Goal: Obtain resource: Download file/media

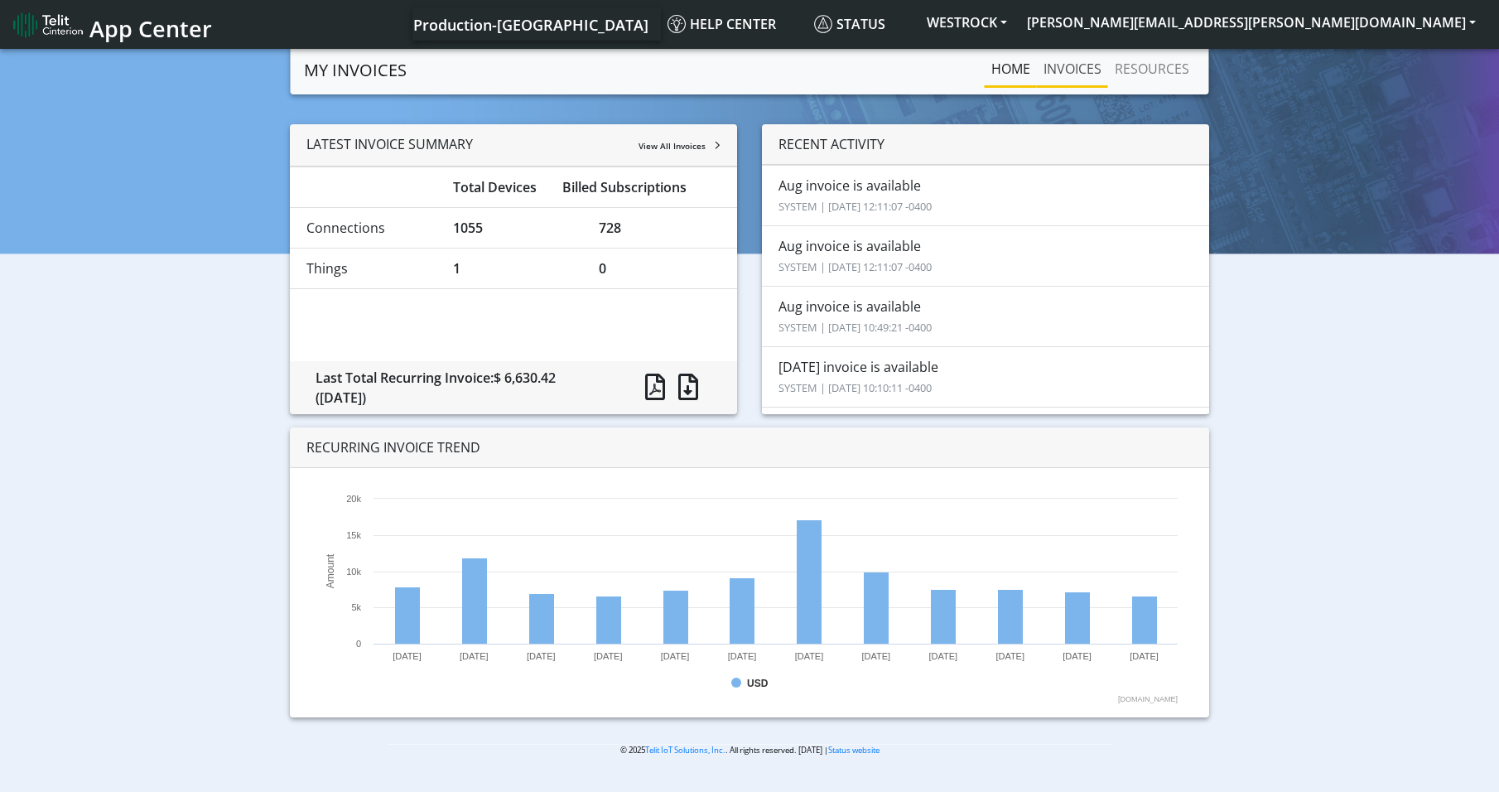
click at [1076, 65] on link "INVOICES" at bounding box center [1072, 68] width 71 height 33
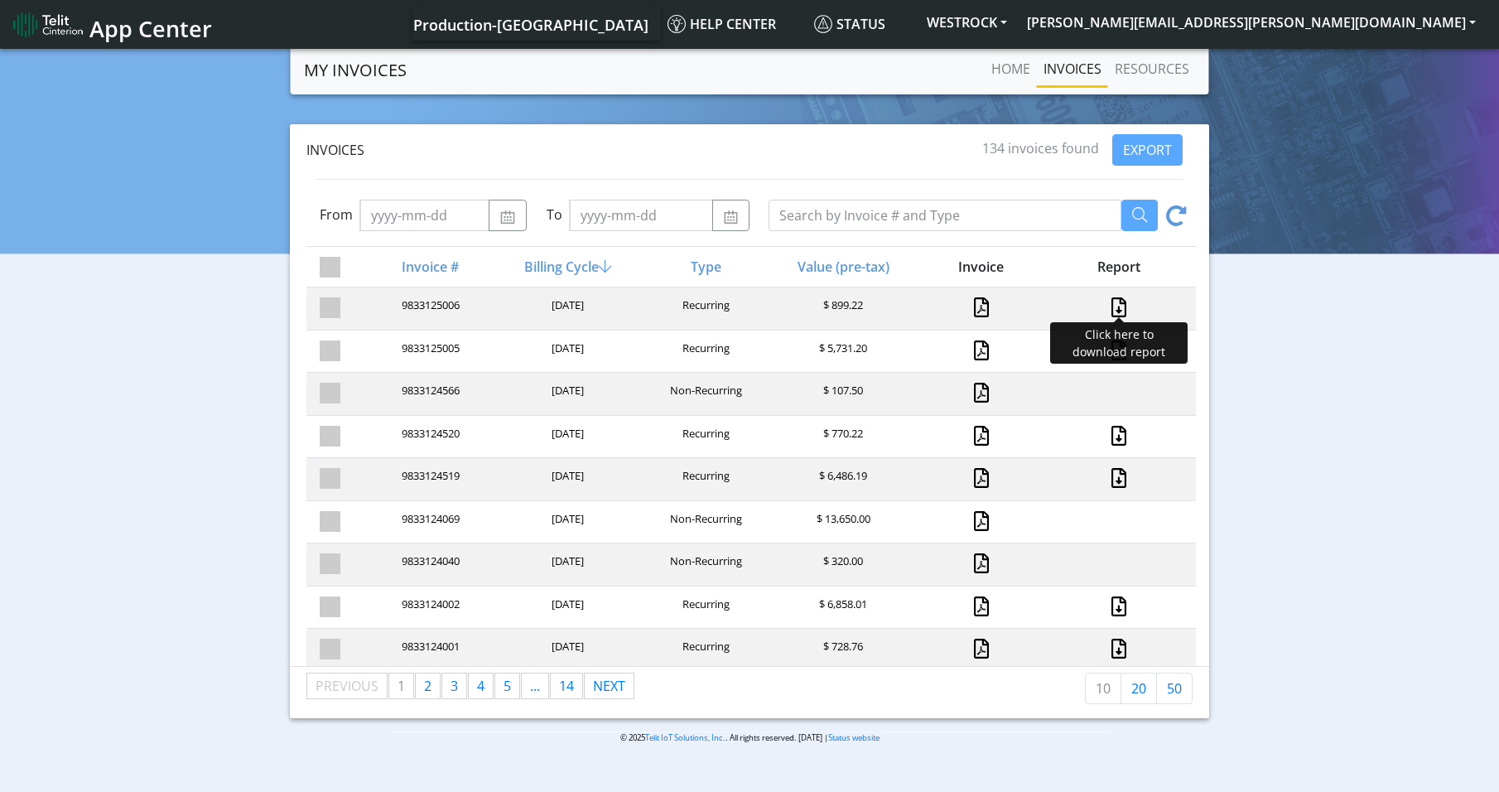
click at [1110, 305] on link at bounding box center [1119, 307] width 22 height 20
drag, startPoint x: 1361, startPoint y: 564, endPoint x: 1349, endPoint y: 570, distance: 13.0
click at [1360, 564] on div "Invoices 134 invoices found EXPORT From To Invoice # Billing Cycle Type Value (…" at bounding box center [749, 421] width 1474 height 594
click at [1144, 68] on link "RESOURCES" at bounding box center [1152, 68] width 88 height 33
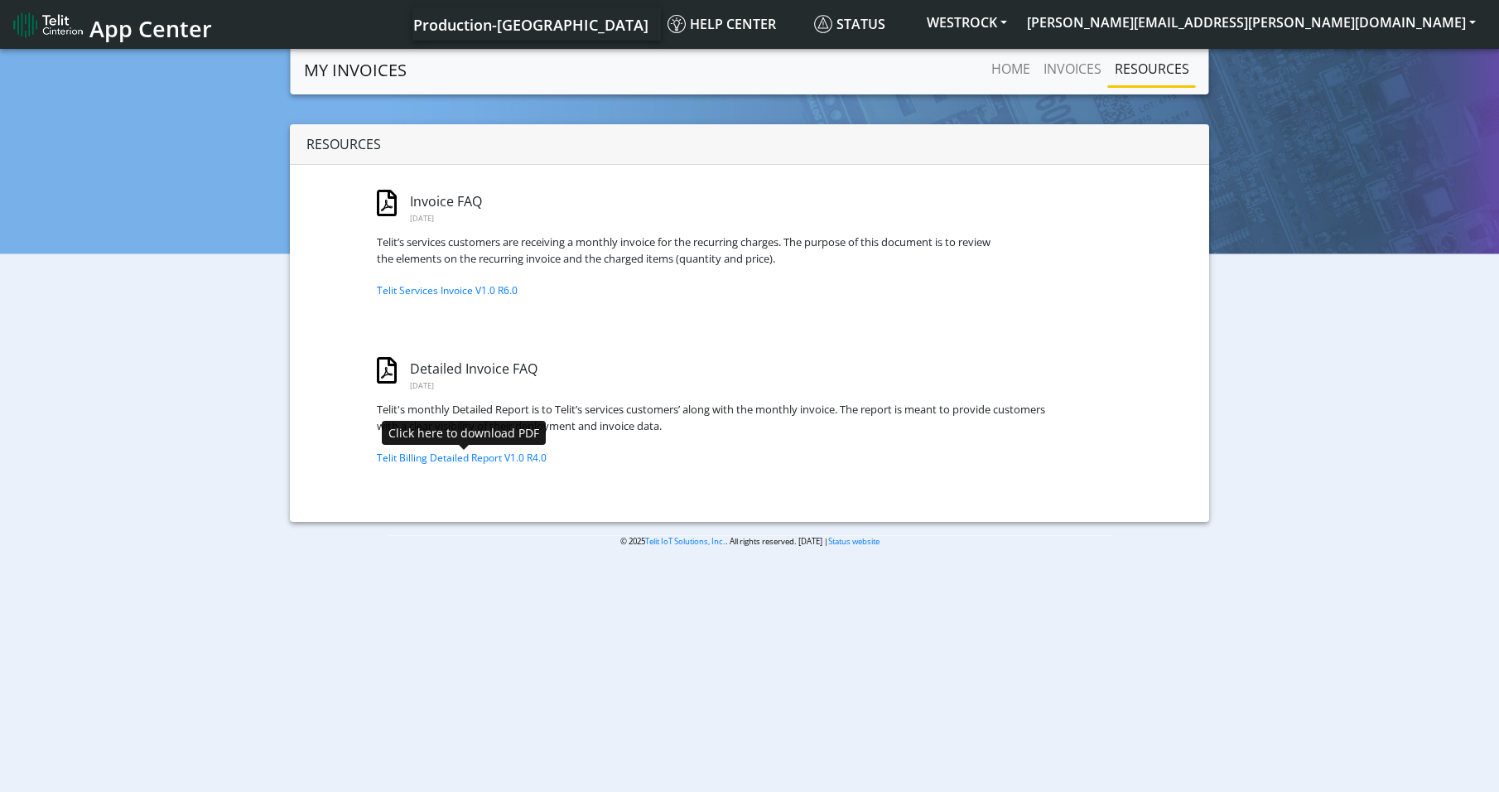
click at [427, 458] on link "Telit Billing Detailed Report V1.0 R4.0" at bounding box center [462, 458] width 170 height 14
click at [415, 290] on link "Telit Services Invoice V1.0 R6.0" at bounding box center [447, 290] width 141 height 14
click at [181, 213] on div "Resources Invoice FAQ October 29, 2017 Telit’s services customers are receiving…" at bounding box center [749, 323] width 1474 height 398
click at [1014, 63] on link "Home" at bounding box center [1011, 68] width 52 height 33
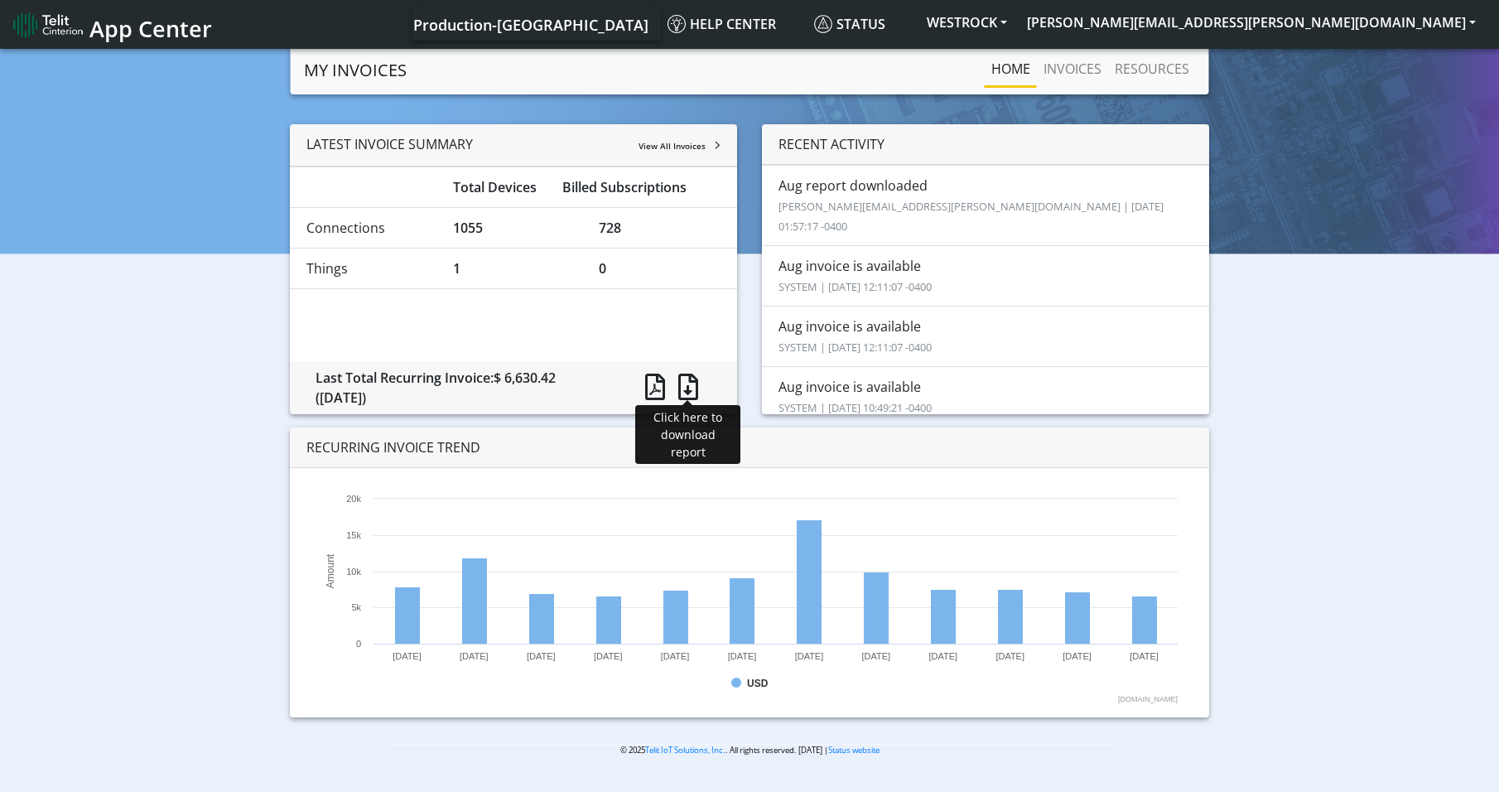
click at [685, 384] on span at bounding box center [688, 387] width 20 height 27
click at [650, 385] on span at bounding box center [655, 387] width 20 height 27
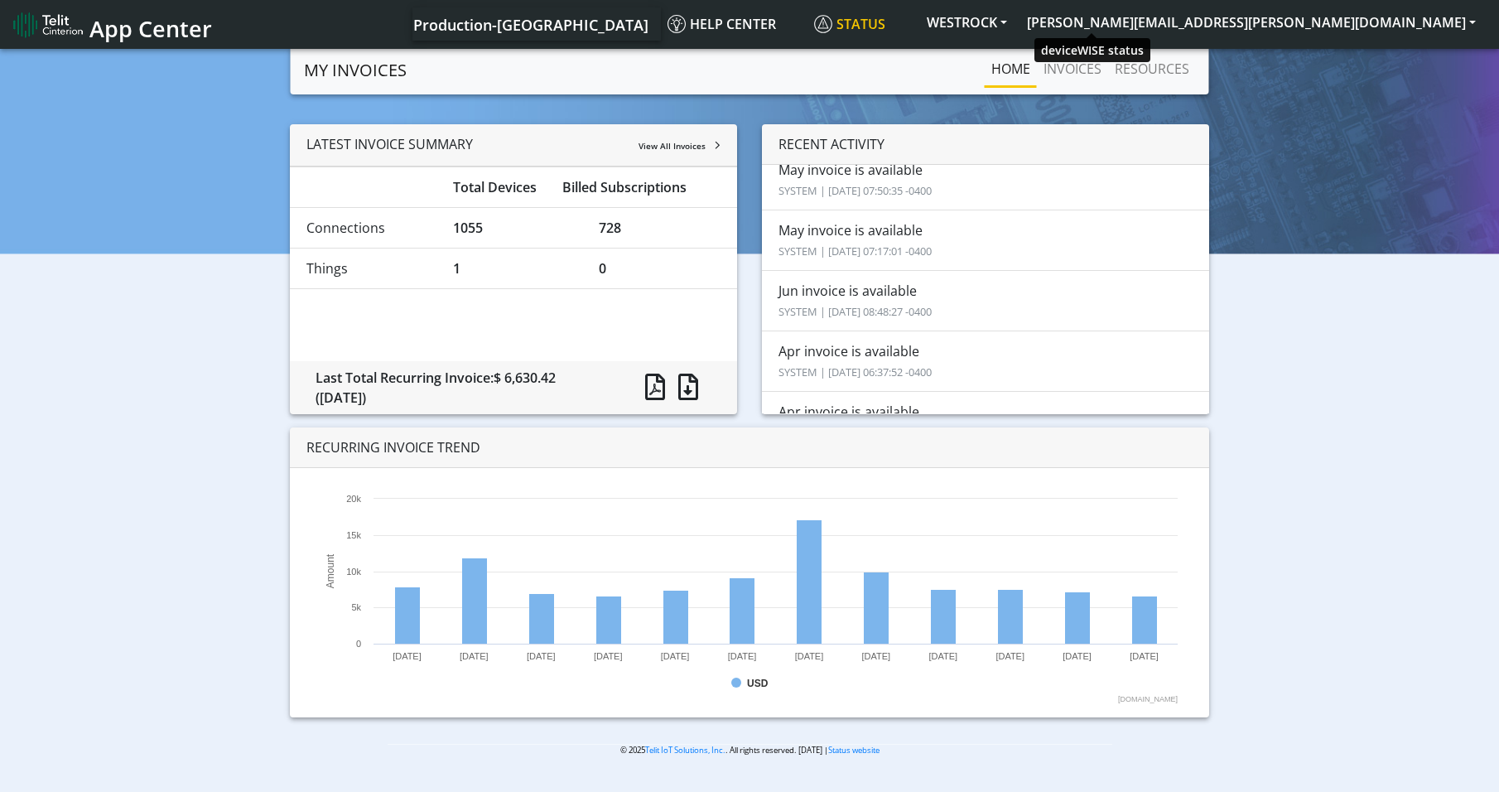
click at [885, 15] on span "Status" at bounding box center [849, 24] width 71 height 18
click at [1017, 17] on button "WESTROCK" at bounding box center [967, 22] width 100 height 30
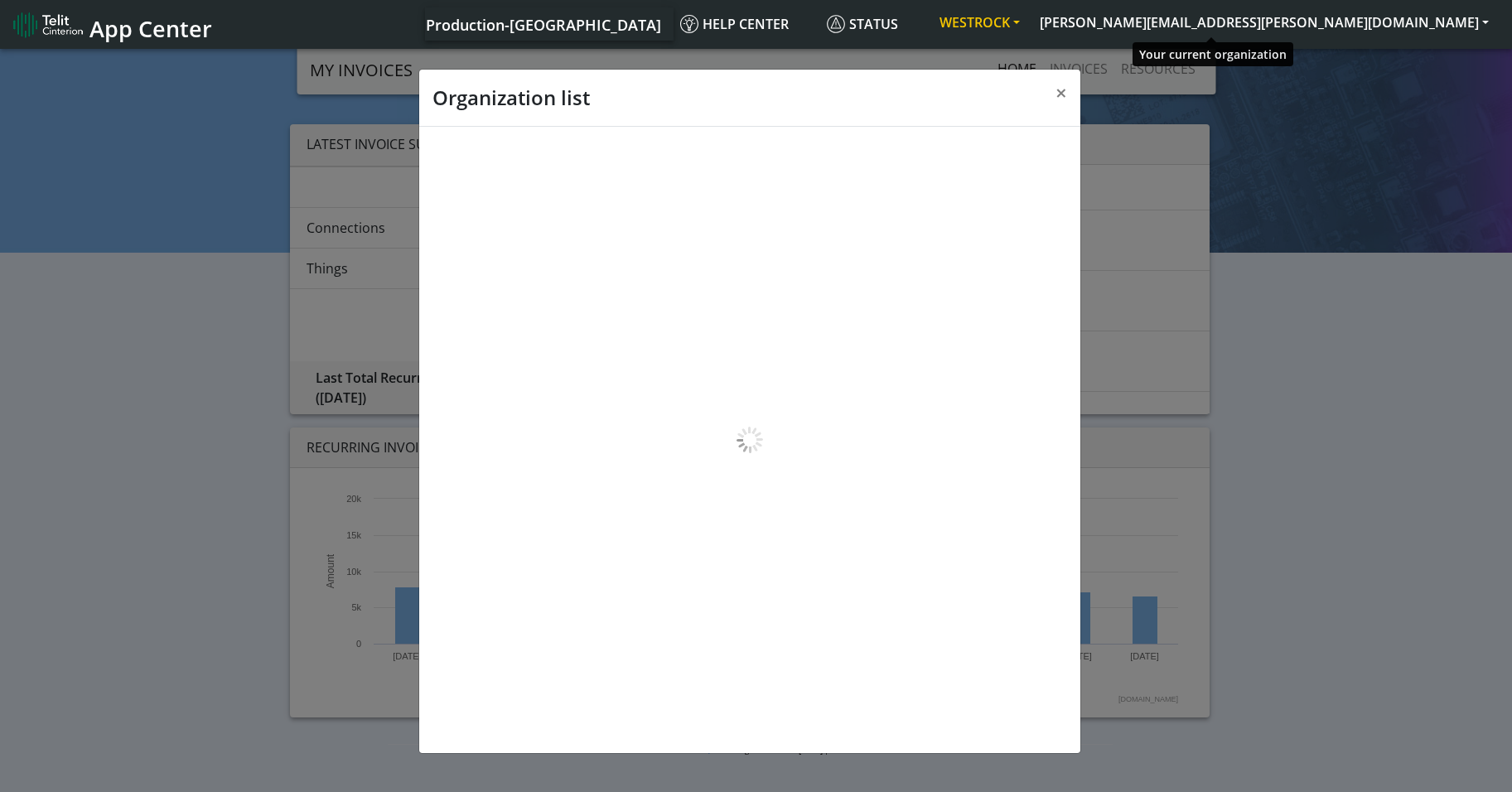
scroll to position [6, 0]
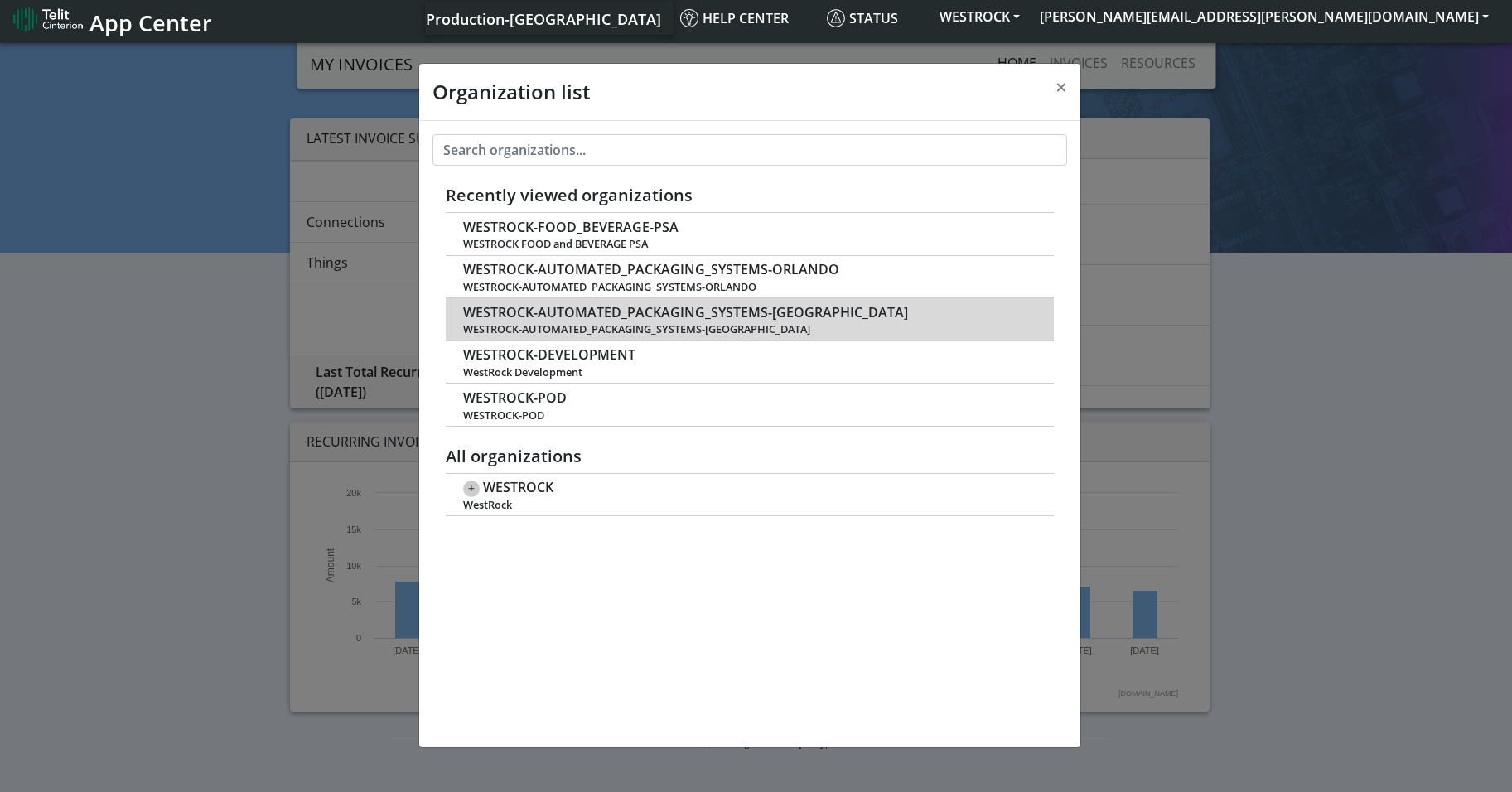
click at [603, 315] on span "WESTROCK-AUTOMATED_PACKAGING_SYSTEMS-UK" at bounding box center [685, 313] width 445 height 16
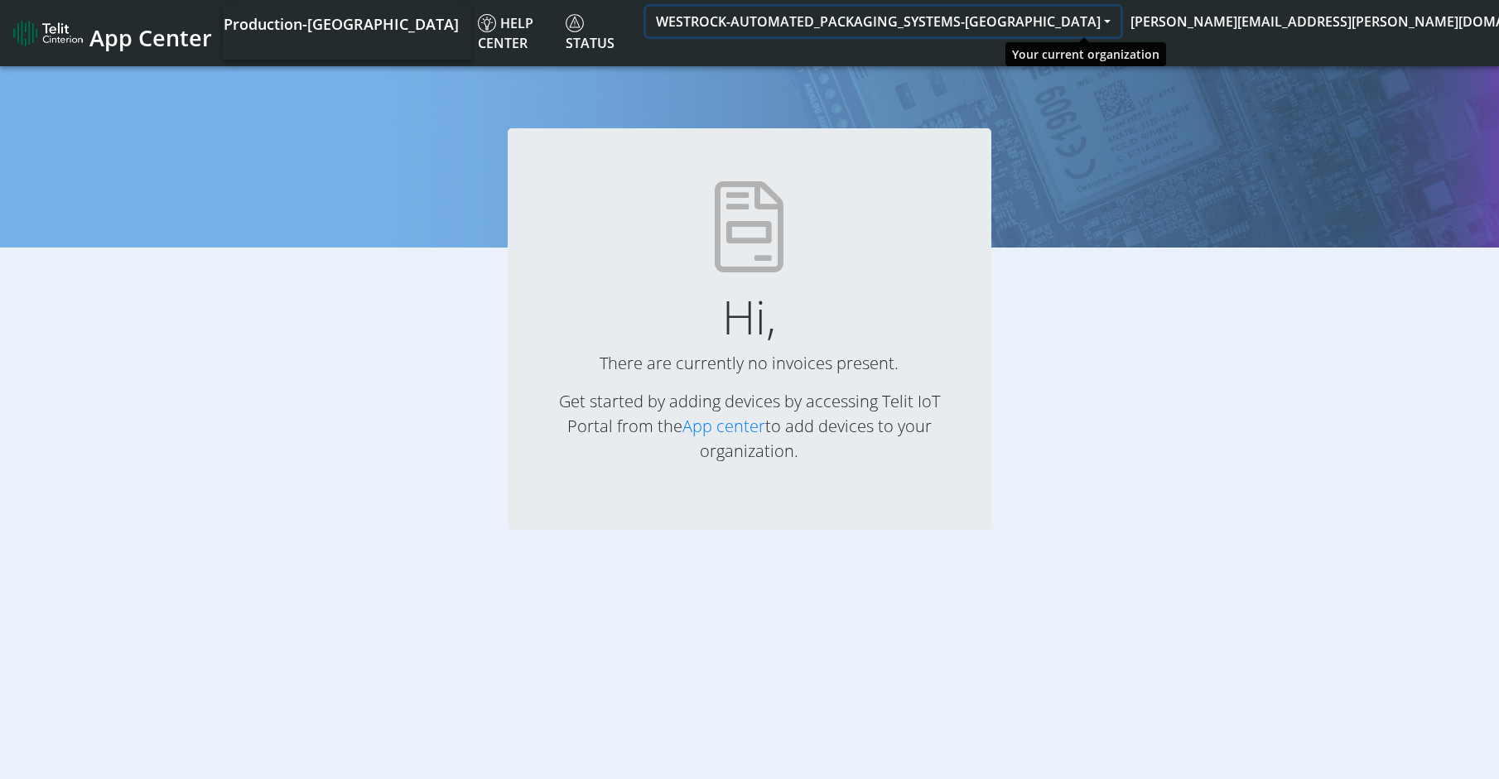
click at [1121, 20] on button "WESTROCK-AUTOMATED_PACKAGING_SYSTEMS-[GEOGRAPHIC_DATA]" at bounding box center [883, 22] width 475 height 30
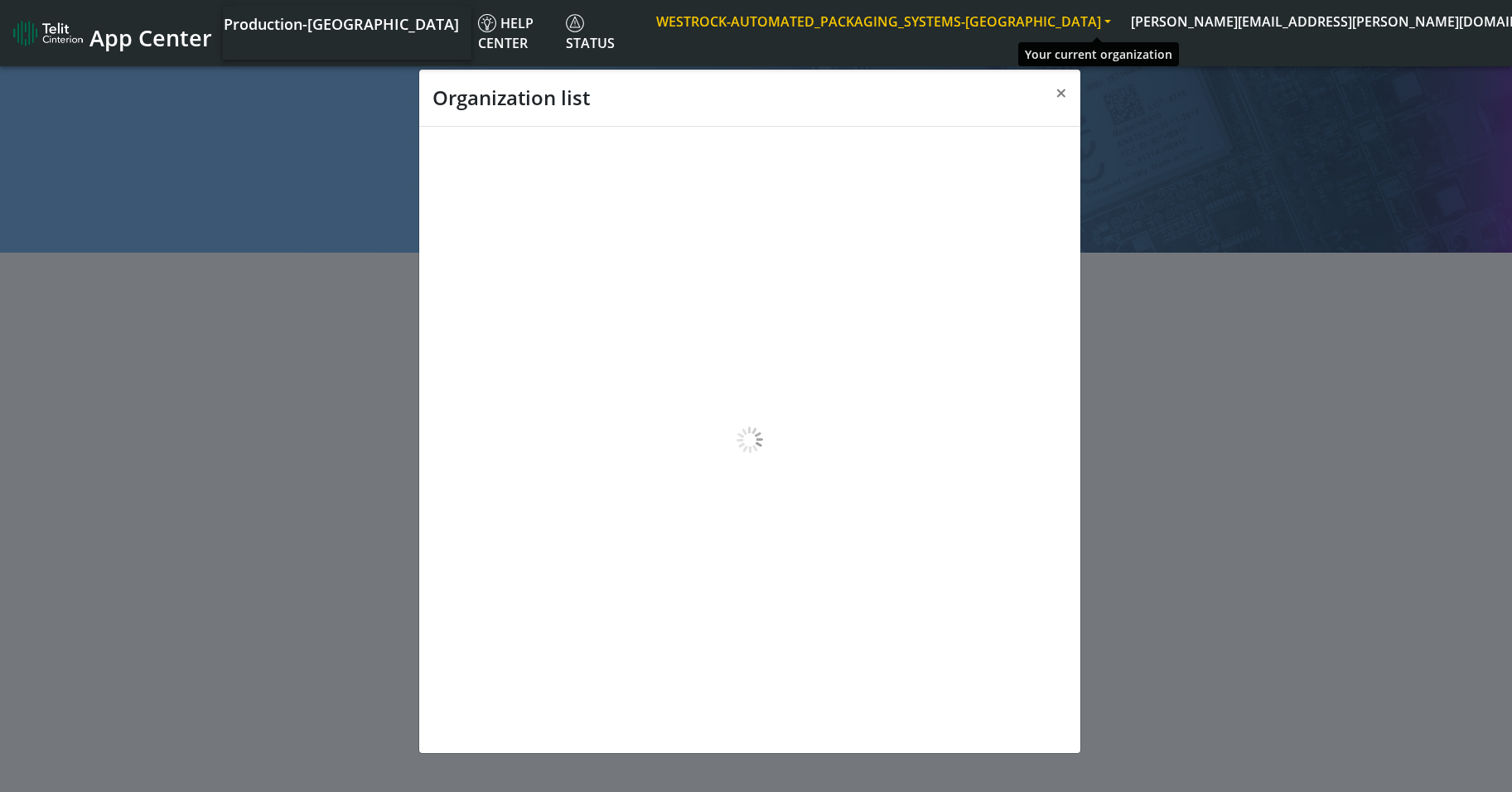
scroll to position [6, 0]
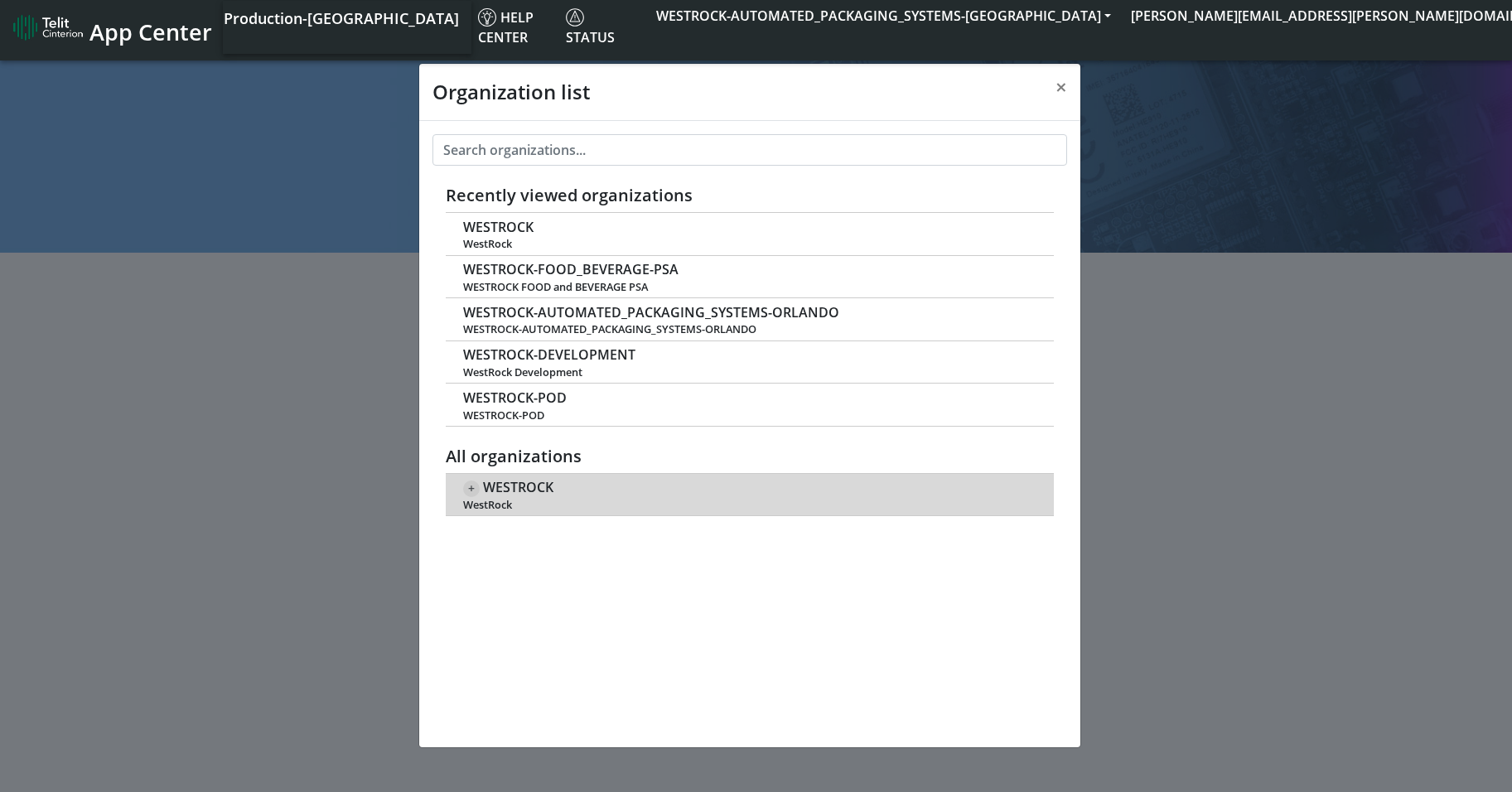
click at [467, 491] on span "+" at bounding box center [471, 488] width 17 height 17
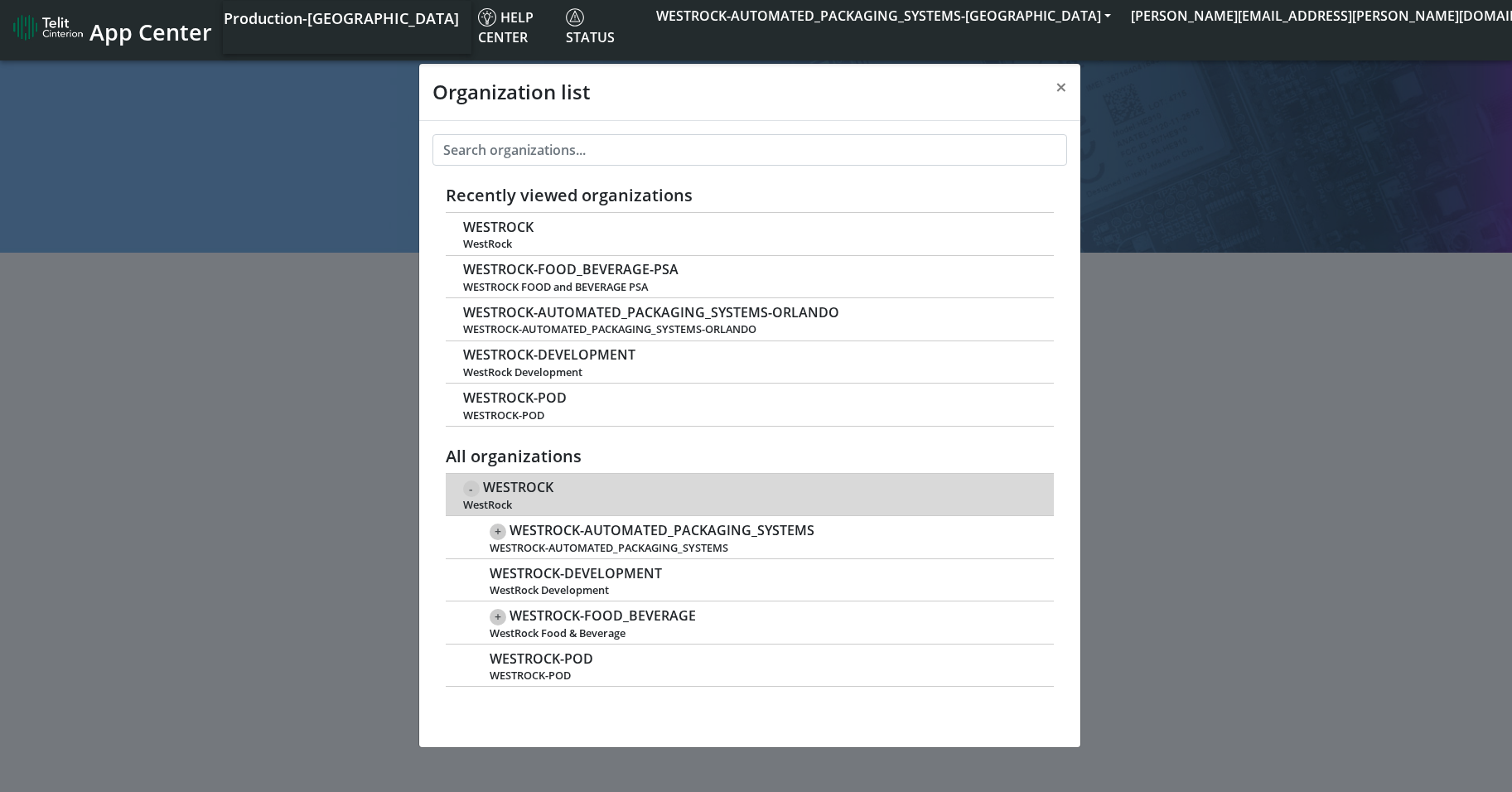
click at [579, 488] on div "- [GEOGRAPHIC_DATA]" at bounding box center [749, 494] width 573 height 34
click at [570, 493] on div "- [GEOGRAPHIC_DATA]" at bounding box center [749, 494] width 573 height 34
click at [569, 493] on div "- [GEOGRAPHIC_DATA]" at bounding box center [749, 494] width 573 height 34
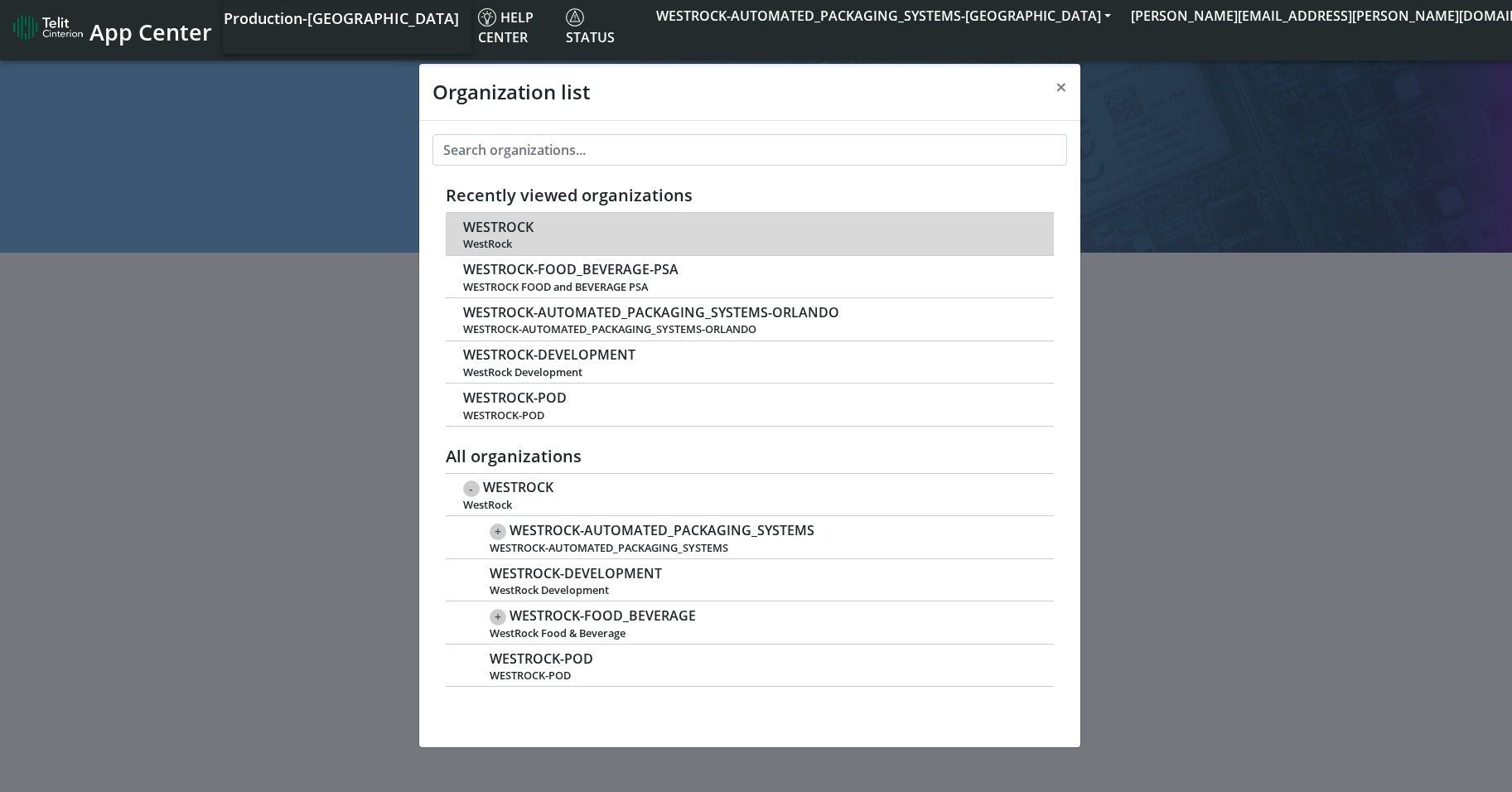
click at [531, 226] on span "WESTROCK" at bounding box center [498, 228] width 70 height 16
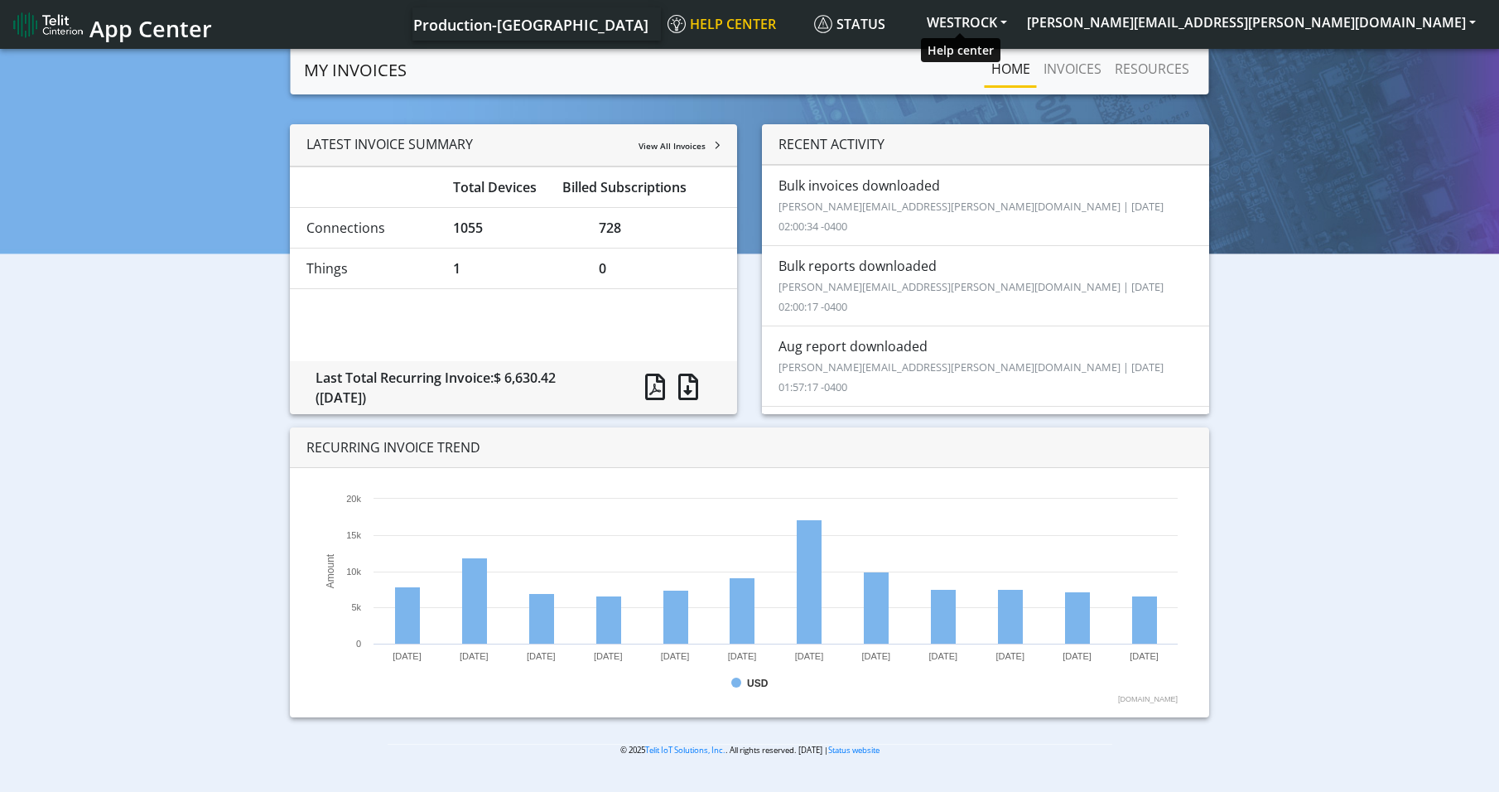
click at [776, 21] on span "Help center" at bounding box center [722, 24] width 109 height 18
